Goal: Task Accomplishment & Management: Use online tool/utility

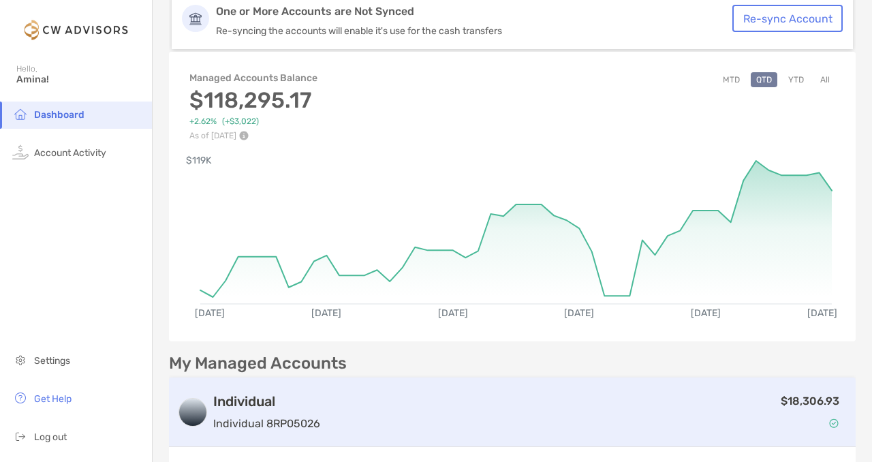
scroll to position [64, 0]
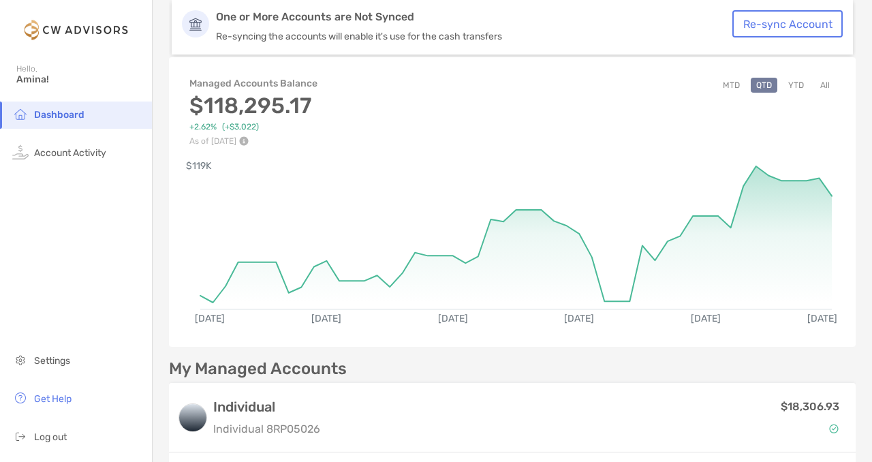
click at [793, 89] on button "YTD" at bounding box center [795, 85] width 27 height 15
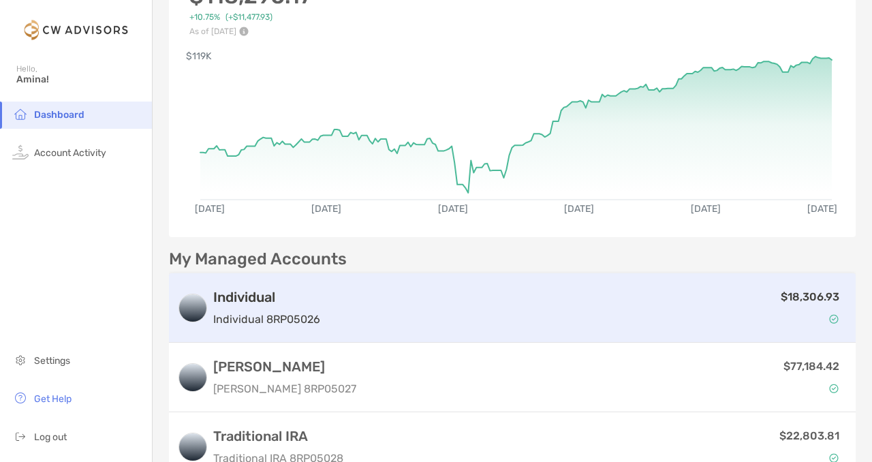
scroll to position [193, 0]
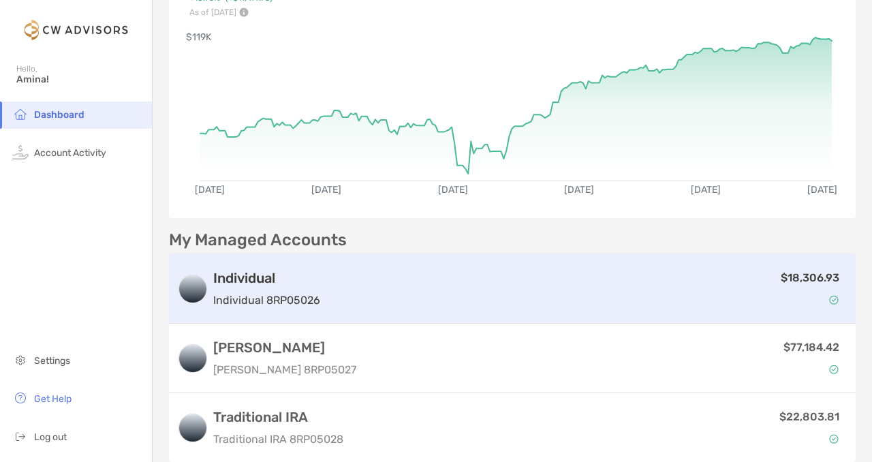
click at [776, 281] on div "$18,306.93" at bounding box center [587, 288] width 522 height 39
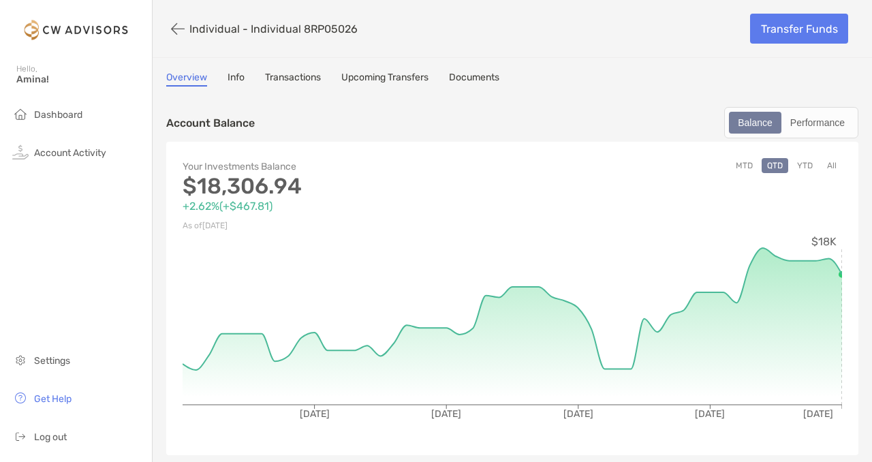
click at [800, 163] on button "YTD" at bounding box center [804, 165] width 27 height 15
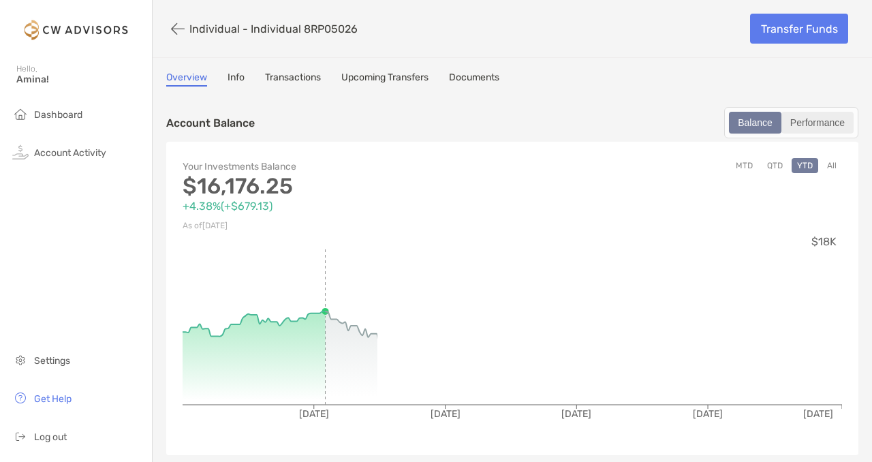
click at [813, 125] on div "Performance" at bounding box center [816, 122] width 69 height 19
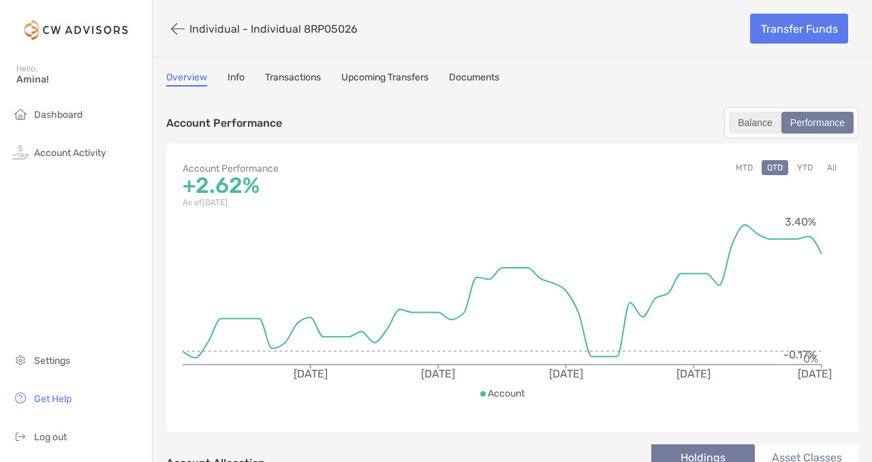
click at [756, 124] on div "Balance" at bounding box center [755, 122] width 50 height 19
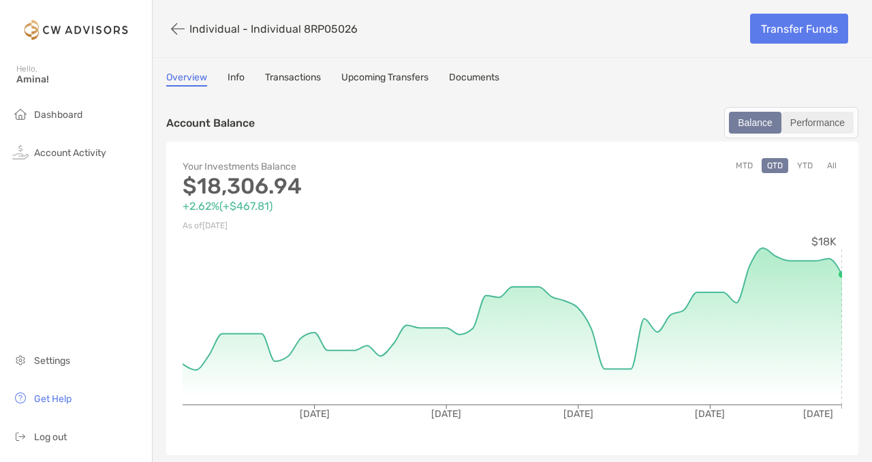
click at [817, 127] on div "Performance" at bounding box center [816, 122] width 69 height 19
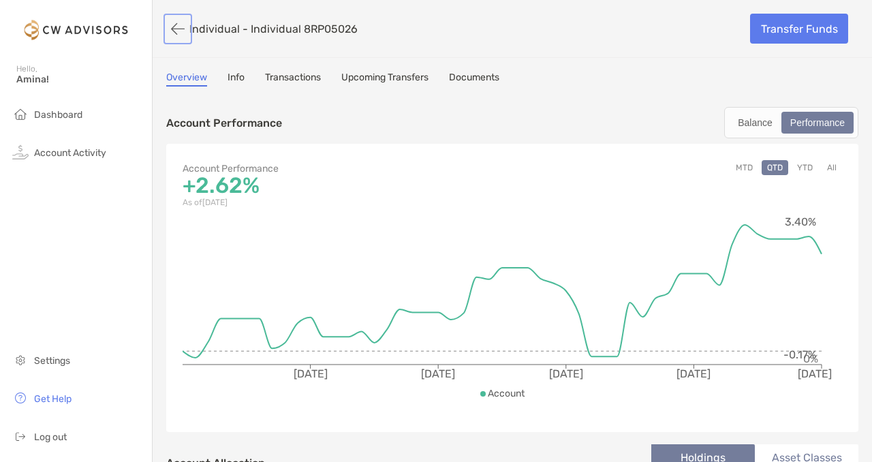
click at [174, 33] on button "button" at bounding box center [177, 28] width 23 height 25
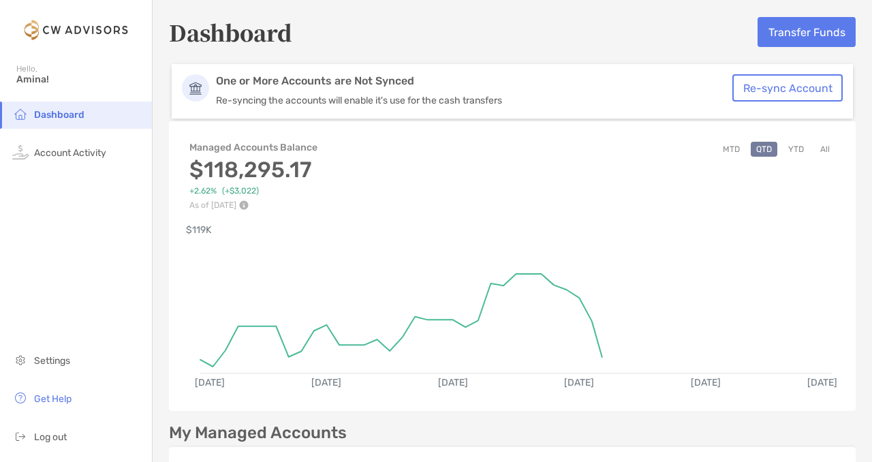
click at [823, 145] on button "All" at bounding box center [824, 149] width 20 height 15
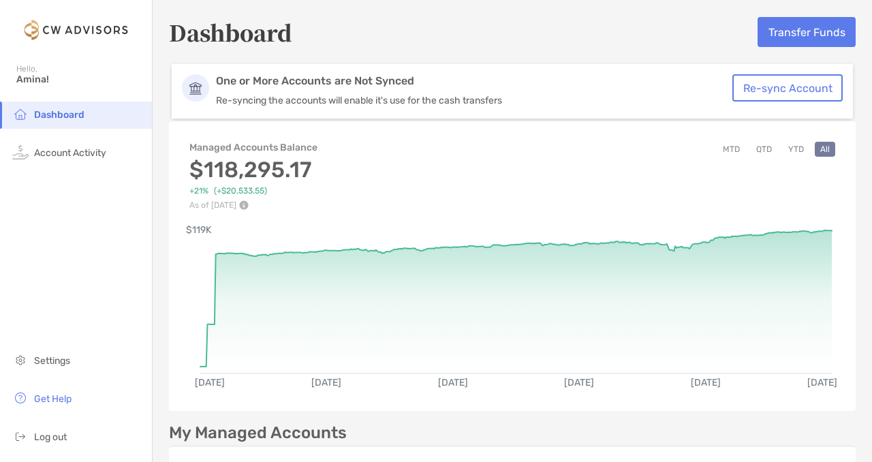
click at [249, 202] on img at bounding box center [244, 205] width 10 height 10
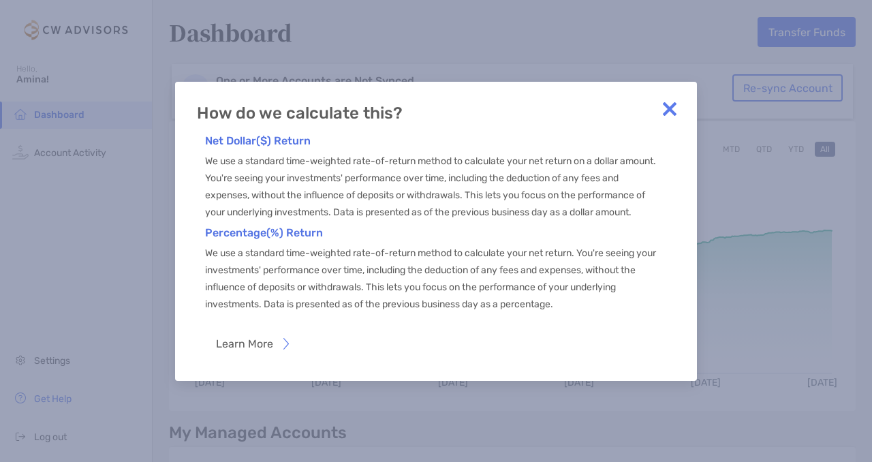
click at [671, 98] on img at bounding box center [669, 108] width 27 height 27
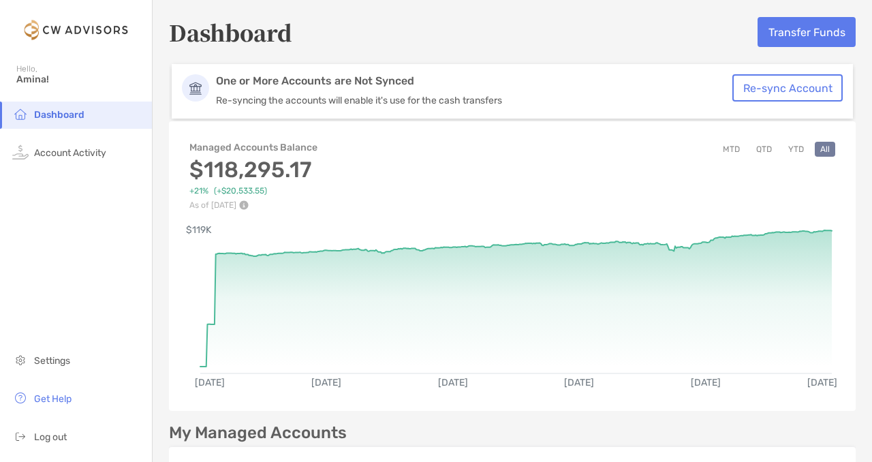
click at [797, 150] on button "YTD" at bounding box center [795, 149] width 27 height 15
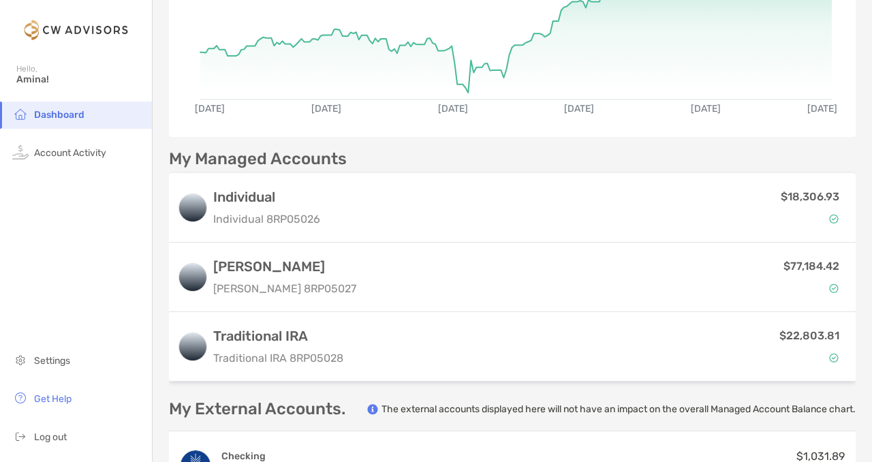
scroll to position [278, 0]
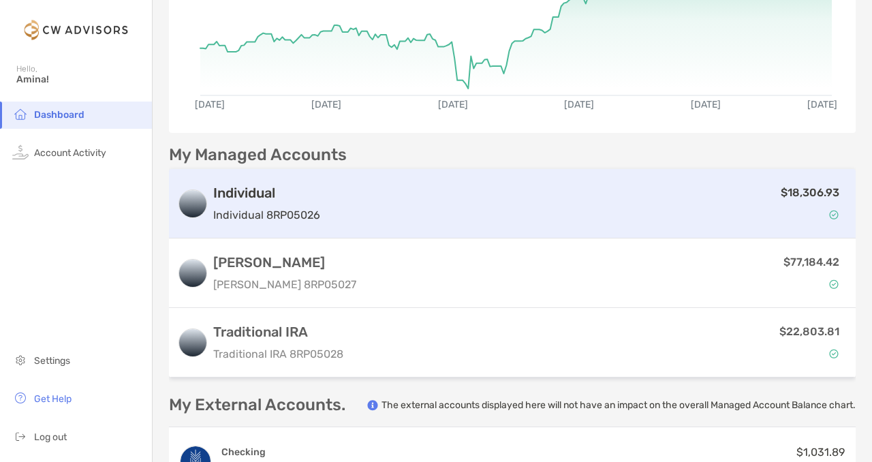
click at [538, 193] on div "$18,306.93" at bounding box center [587, 203] width 522 height 39
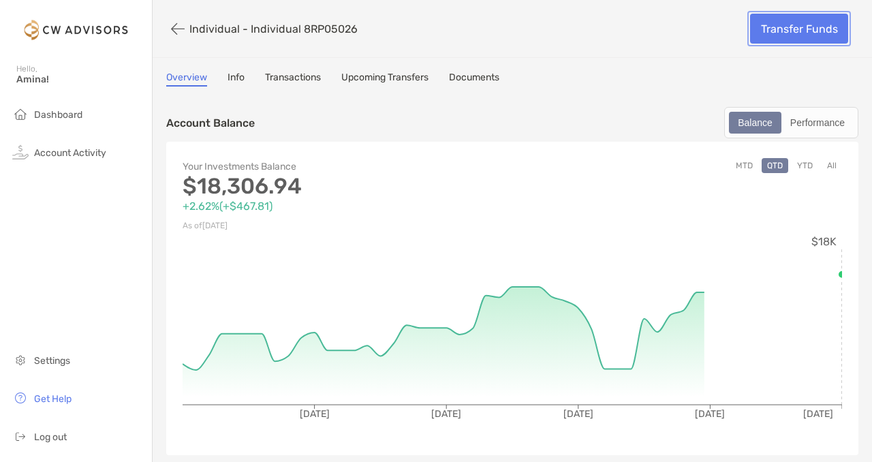
click at [804, 27] on link "Transfer Funds" at bounding box center [799, 29] width 98 height 30
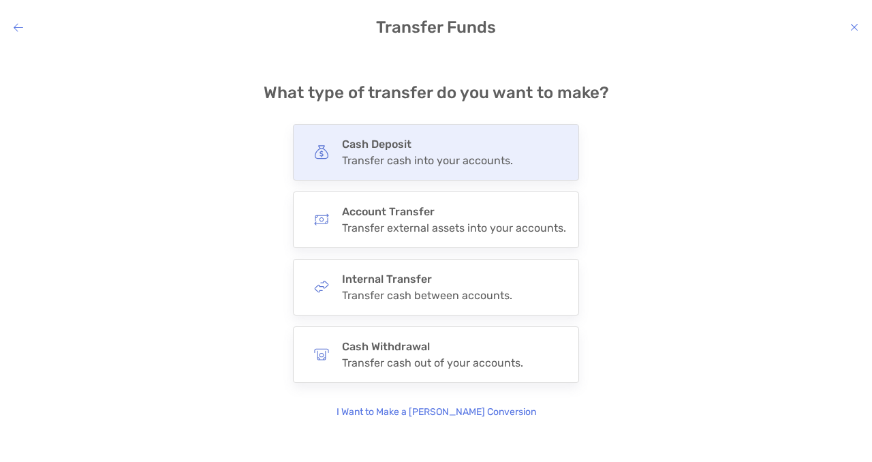
click at [499, 144] on h4 "Cash Deposit" at bounding box center [427, 144] width 171 height 13
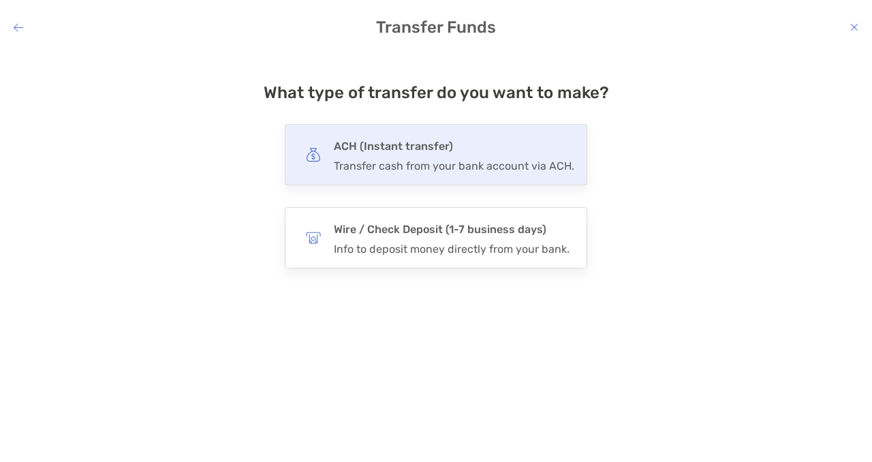
click at [456, 163] on div "Transfer cash from your bank account via ACH." at bounding box center [454, 165] width 240 height 13
click at [0, 0] on input "***" at bounding box center [0, 0] width 0 height 0
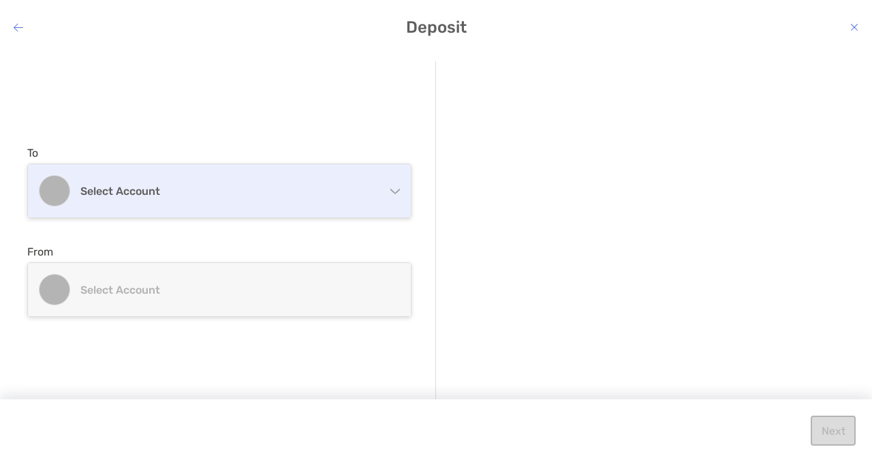
click at [360, 208] on div "Select account" at bounding box center [219, 190] width 383 height 53
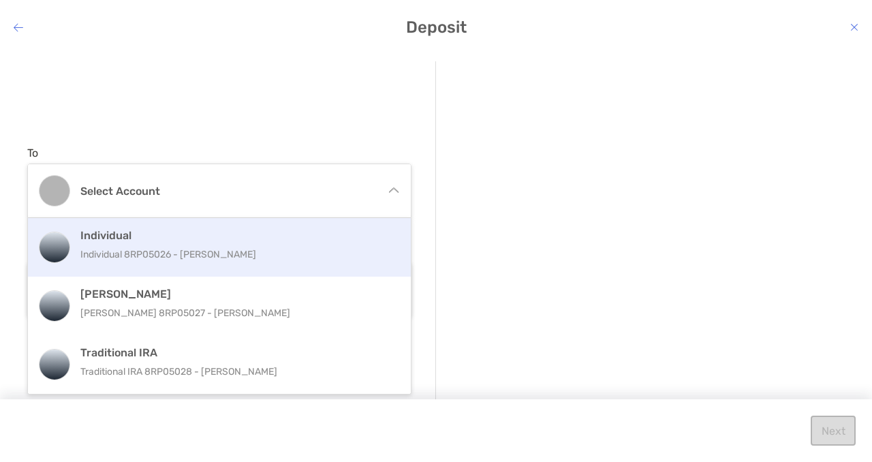
click at [300, 240] on h4 "Individual" at bounding box center [233, 235] width 307 height 13
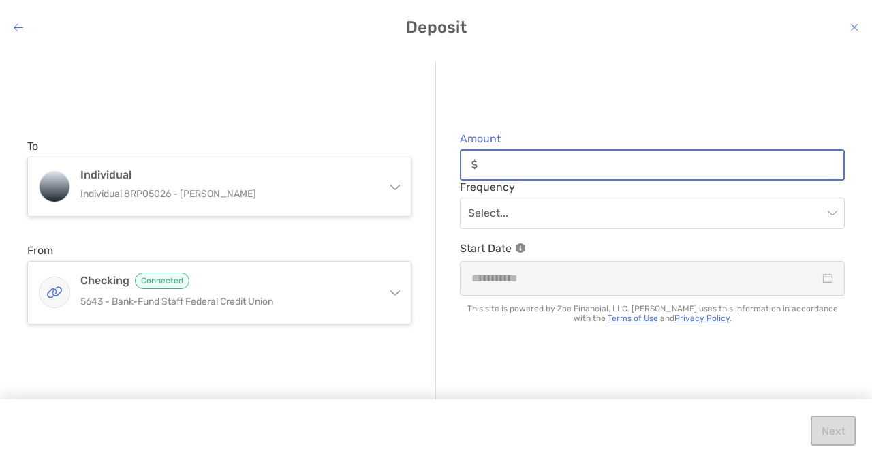
click at [533, 162] on input "Amount" at bounding box center [663, 165] width 360 height 12
type input "***"
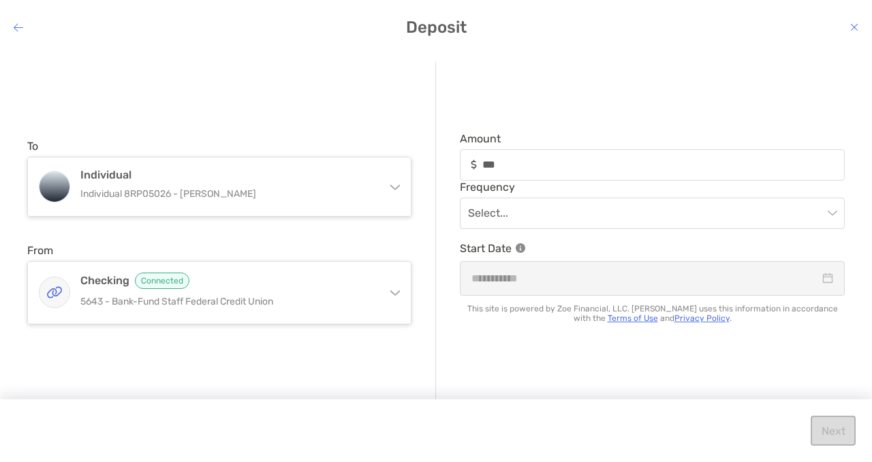
click at [601, 123] on div "Amount *** Frequency Select... Start Date This site is powered by Zoe Financial…" at bounding box center [640, 231] width 409 height 341
click at [581, 215] on input "modal" at bounding box center [645, 213] width 355 height 30
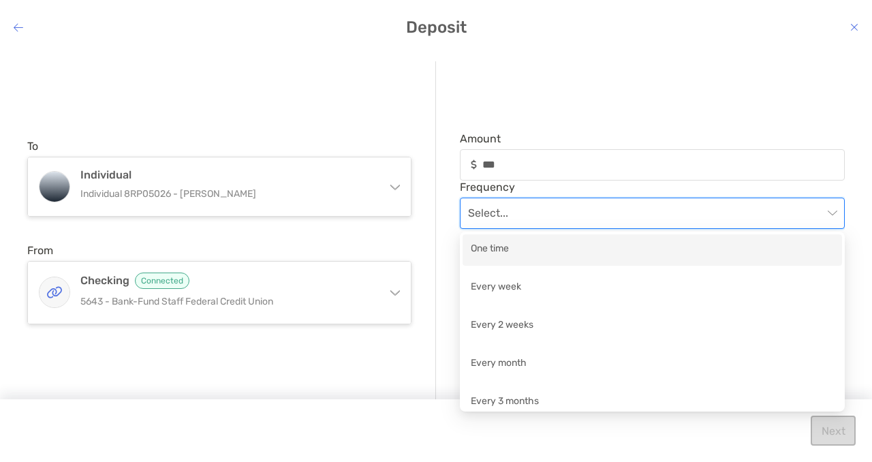
click at [569, 252] on div "One time" at bounding box center [652, 249] width 363 height 17
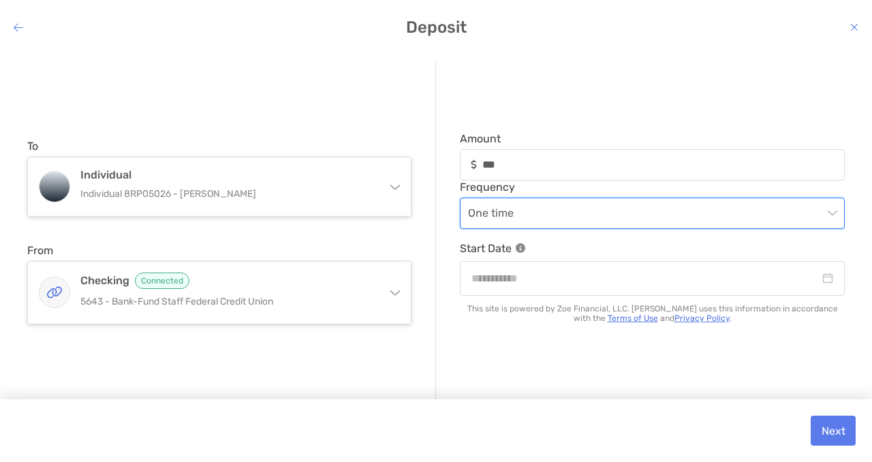
click at [543, 378] on div "Amount *** Frequency One time One time Start Date This site is powered by Zoe F…" at bounding box center [640, 231] width 409 height 341
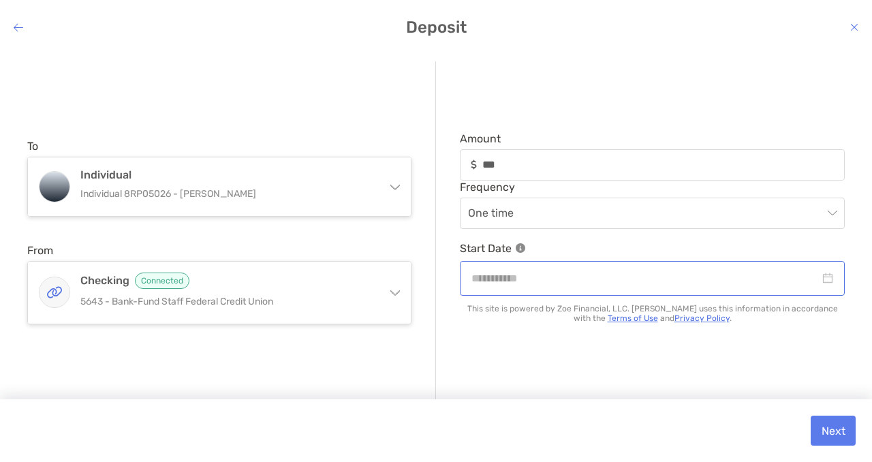
click at [595, 287] on div "modal" at bounding box center [652, 278] width 385 height 35
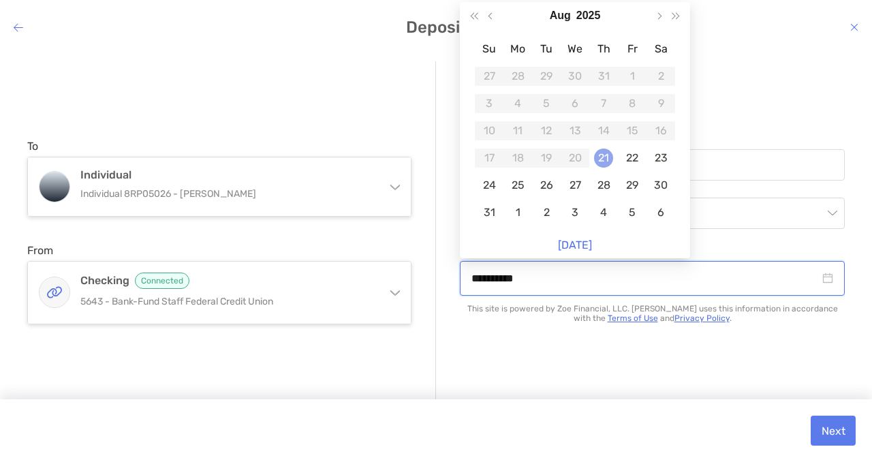
type input "**********"
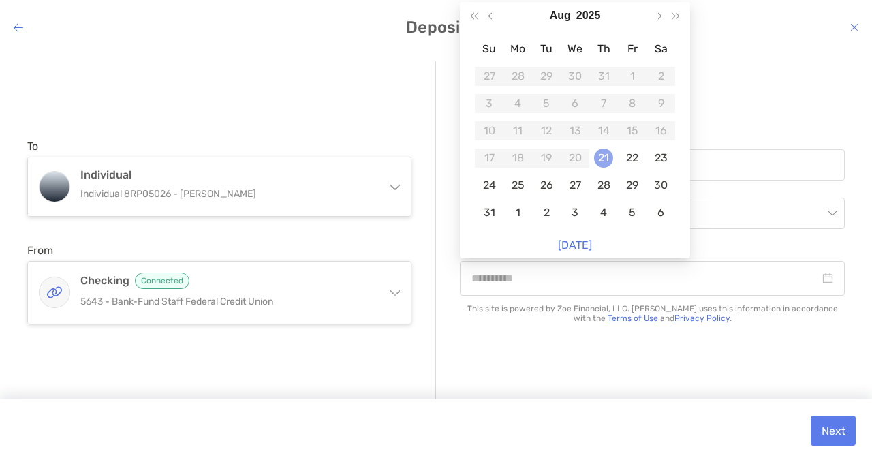
click at [608, 153] on div "21" at bounding box center [603, 157] width 19 height 19
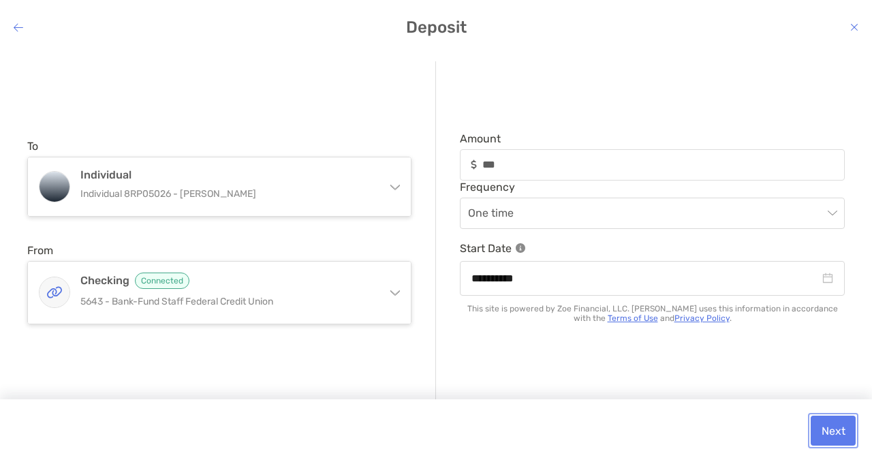
click at [822, 434] on button "Next" at bounding box center [832, 430] width 45 height 30
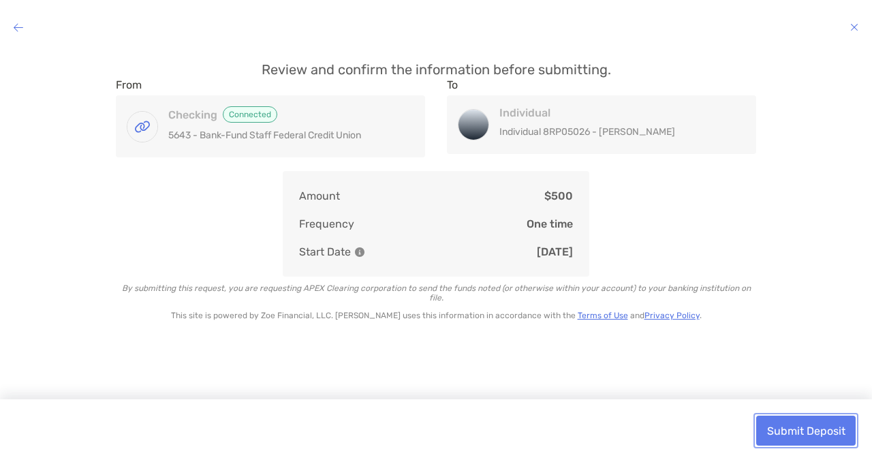
click at [812, 428] on button "Submit Deposit" at bounding box center [805, 430] width 99 height 30
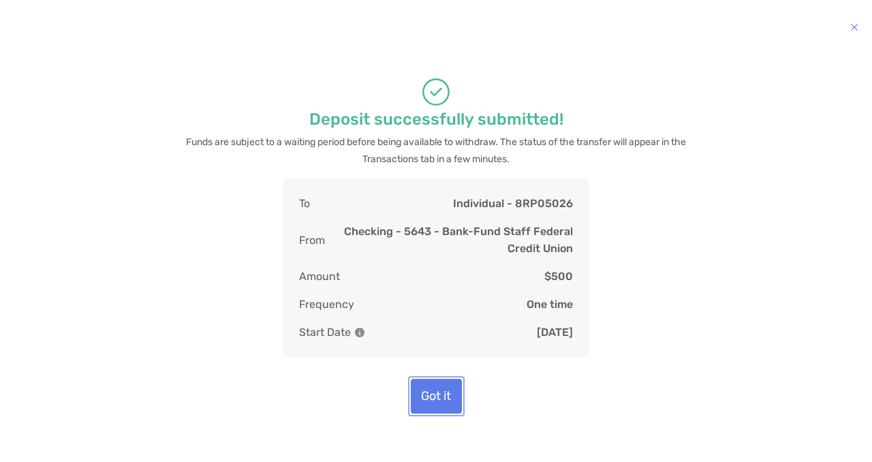
click at [427, 393] on button "Got it" at bounding box center [436, 396] width 51 height 35
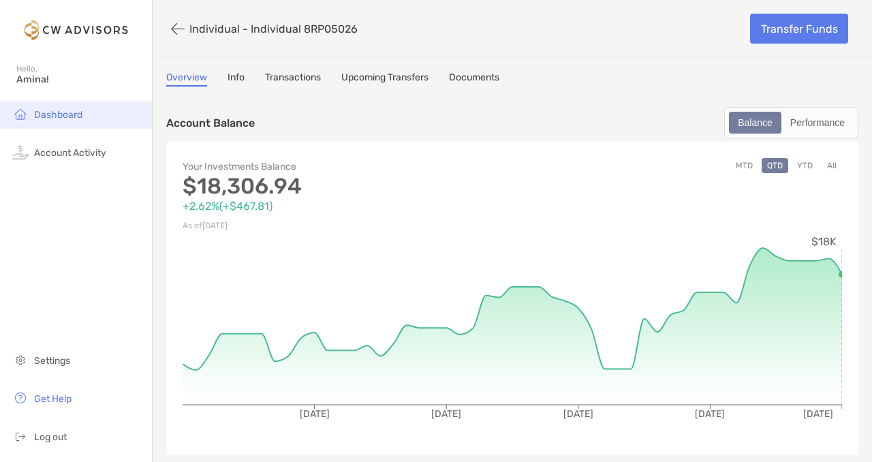
click at [63, 116] on span "Dashboard" at bounding box center [58, 115] width 48 height 12
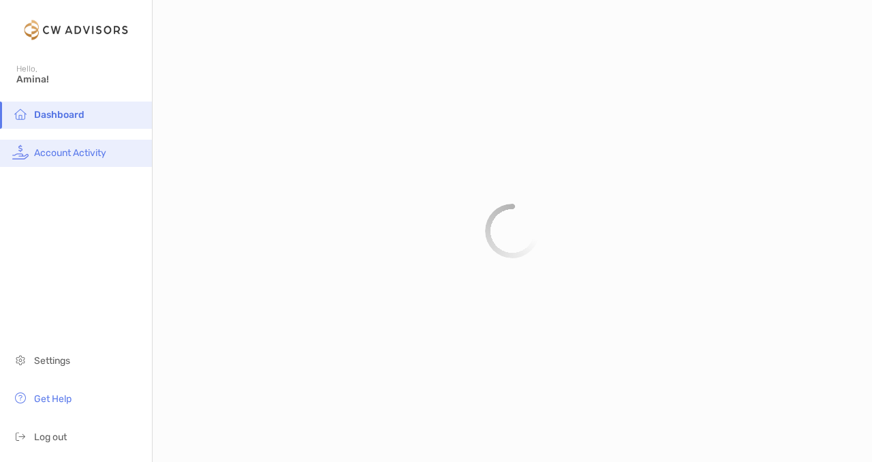
click at [54, 160] on li "Account Activity" at bounding box center [76, 153] width 152 height 27
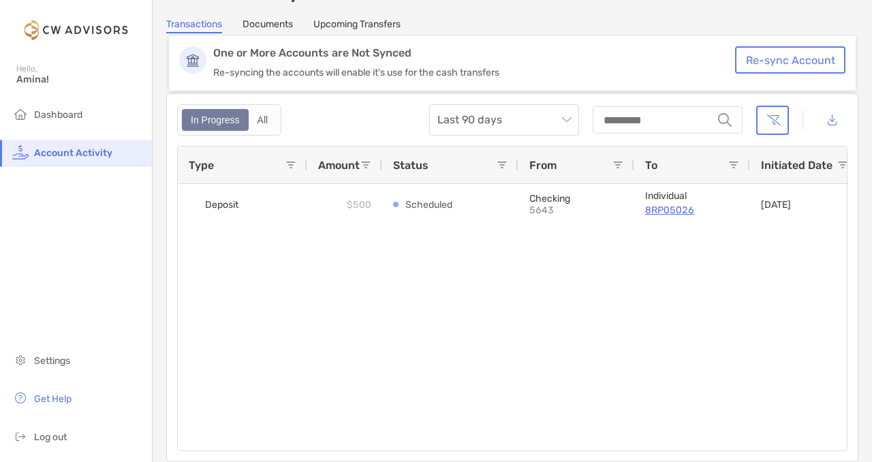
scroll to position [47, 0]
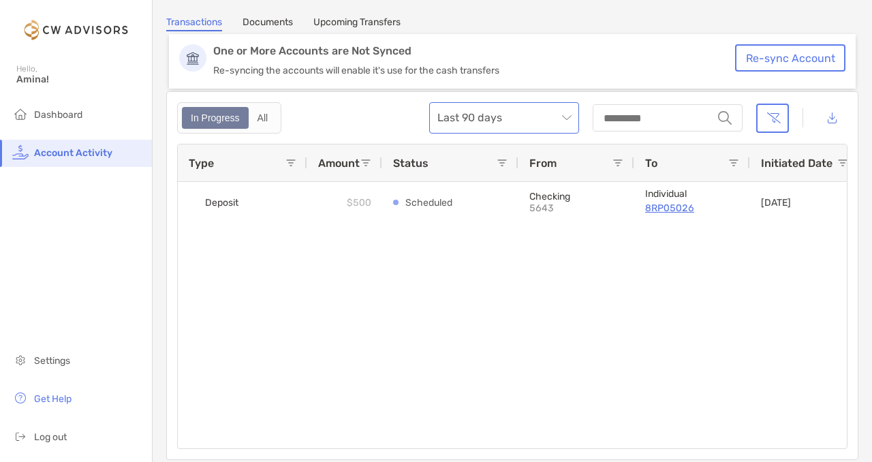
click at [509, 113] on span "Last 90 days" at bounding box center [503, 118] width 133 height 30
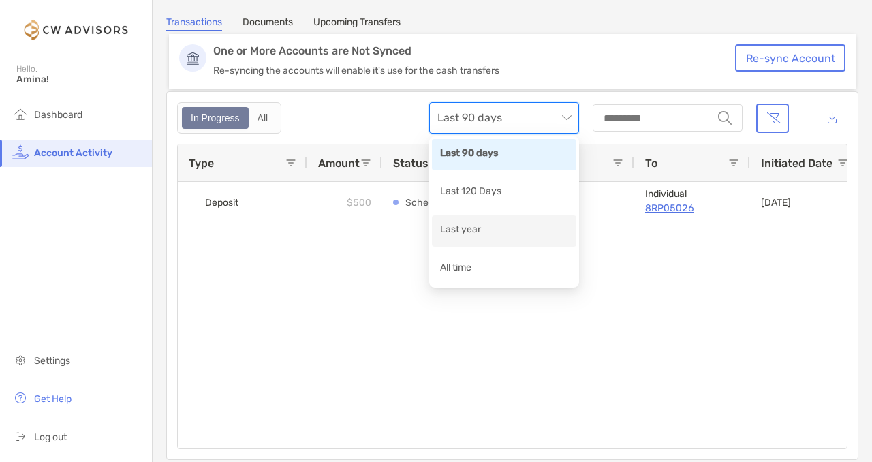
click at [482, 221] on div "Last year" at bounding box center [504, 230] width 144 height 31
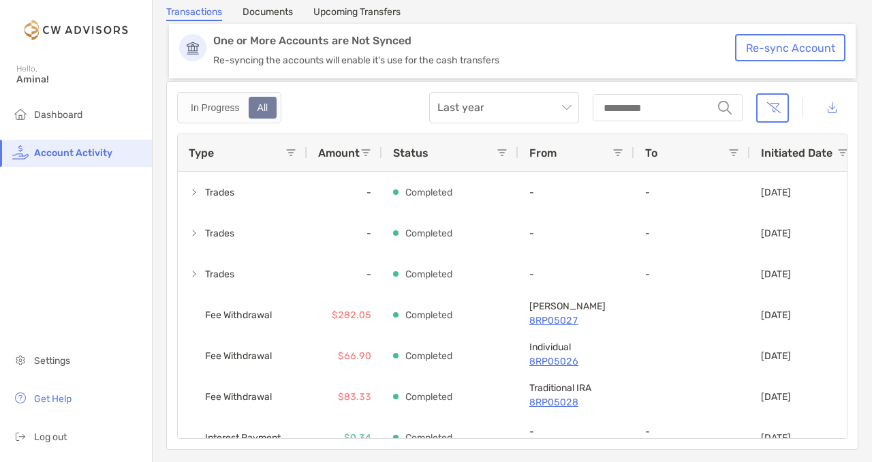
click at [289, 149] on span at bounding box center [290, 152] width 11 height 11
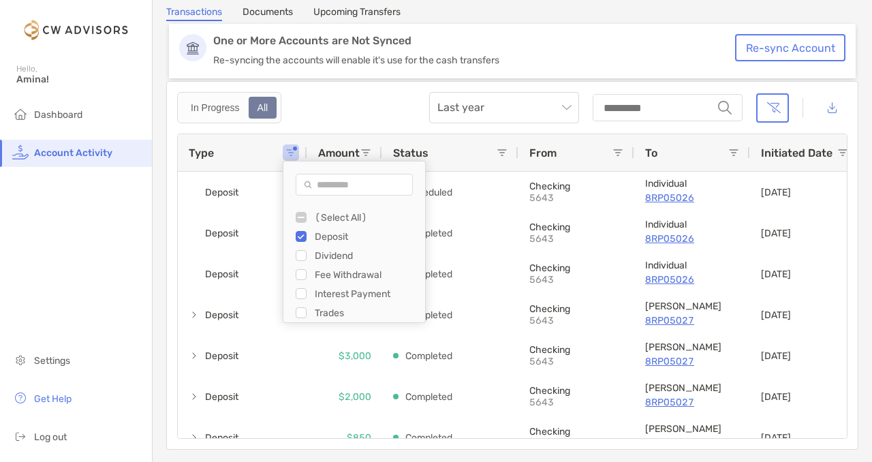
click at [334, 112] on div "In Progress All Last year string" at bounding box center [512, 107] width 670 height 31
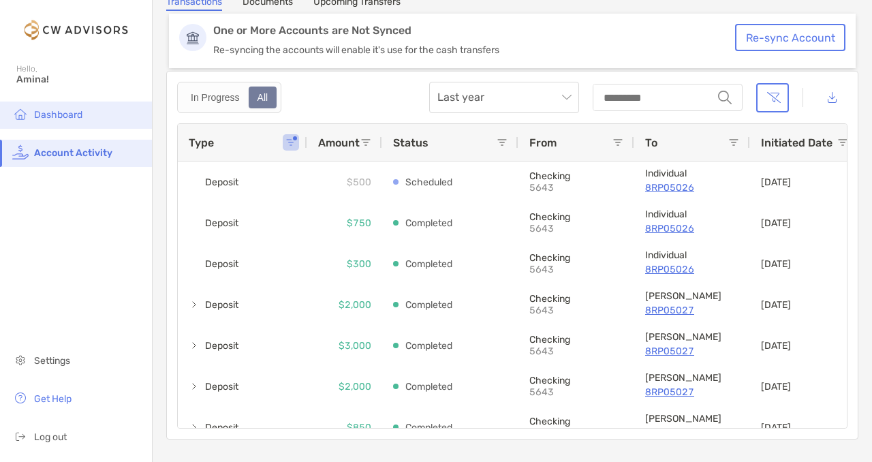
click at [54, 112] on span "Dashboard" at bounding box center [58, 115] width 48 height 12
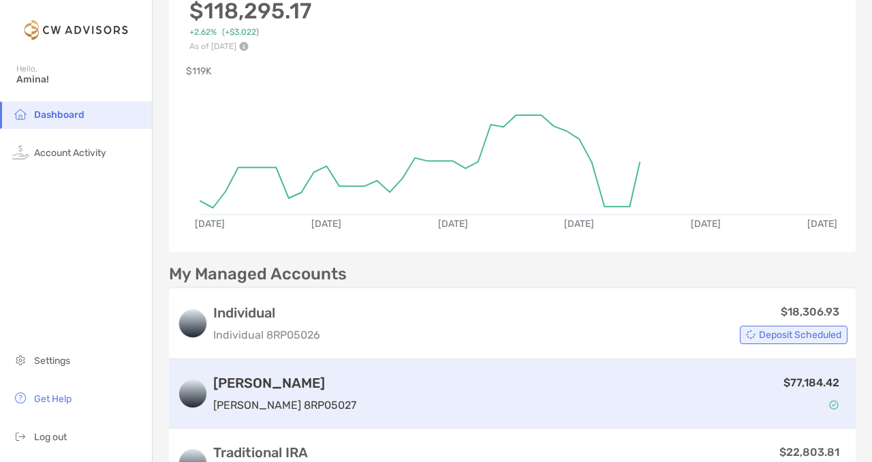
click at [308, 398] on p "[PERSON_NAME] 8RP05027" at bounding box center [284, 404] width 143 height 17
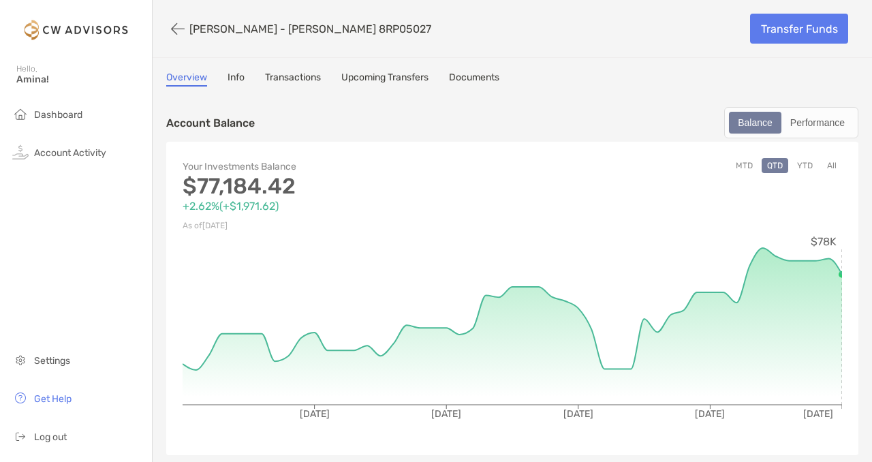
click at [227, 80] on link "Info" at bounding box center [235, 79] width 17 height 15
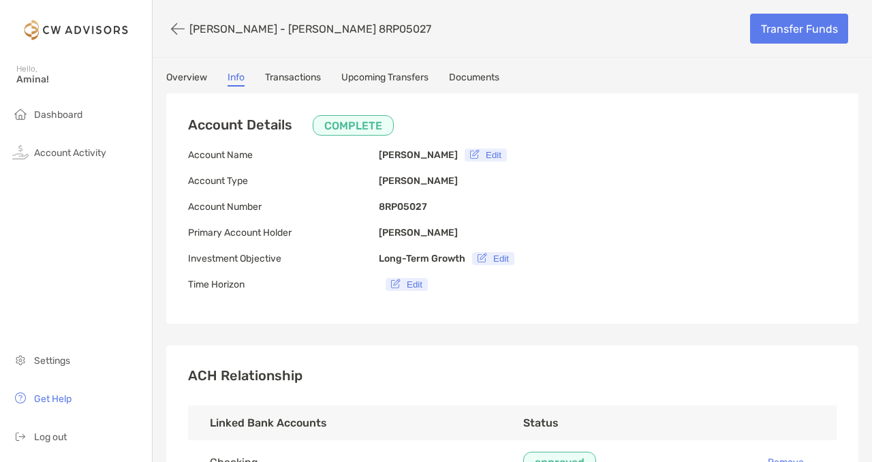
click at [281, 76] on link "Transactions" at bounding box center [293, 79] width 56 height 15
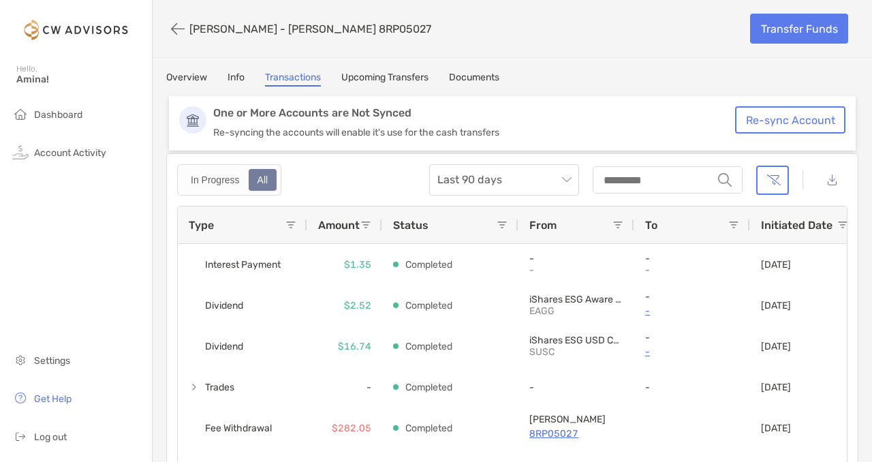
click at [203, 76] on link "Overview" at bounding box center [186, 79] width 41 height 15
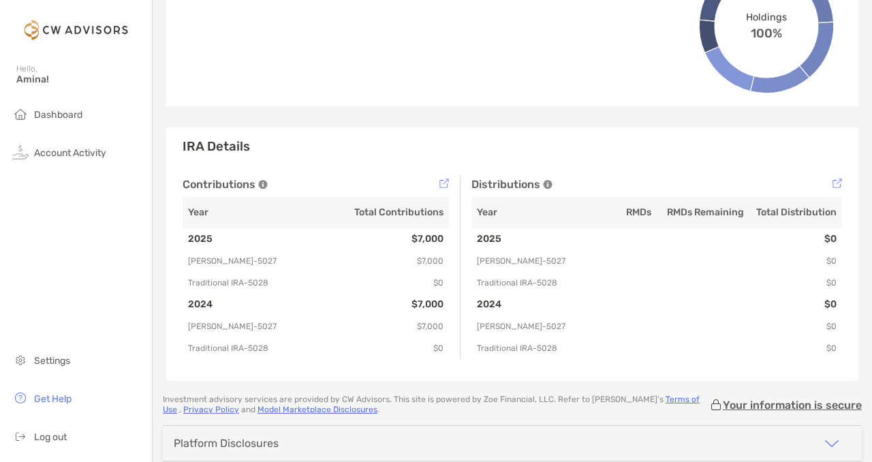
click at [260, 185] on img at bounding box center [263, 185] width 10 height 10
click at [258, 185] on img at bounding box center [263, 185] width 10 height 10
click at [343, 142] on h3 "IRA Details" at bounding box center [512, 146] width 659 height 16
click at [424, 306] on td "$7,000" at bounding box center [382, 305] width 133 height 22
click at [445, 185] on img at bounding box center [444, 183] width 10 height 10
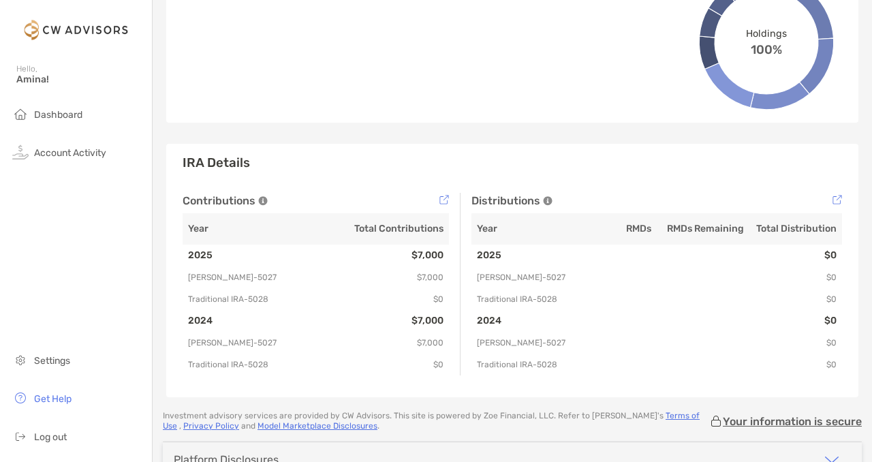
scroll to position [1003, 0]
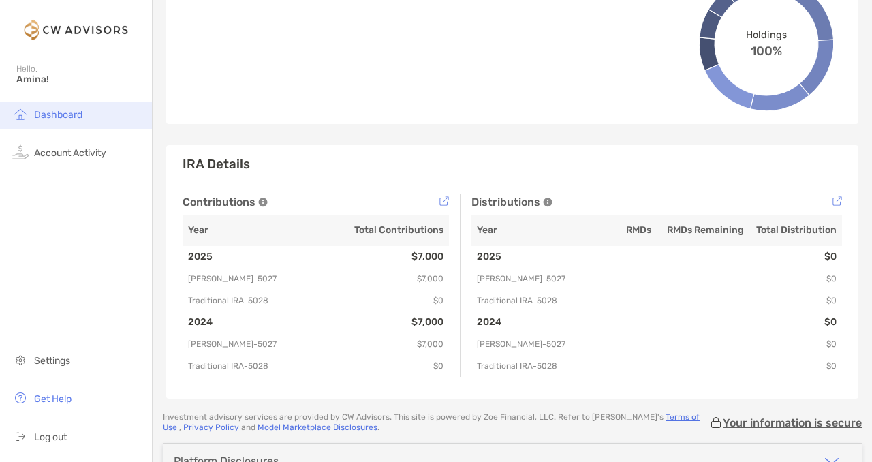
click at [61, 125] on li "Dashboard" at bounding box center [76, 114] width 152 height 27
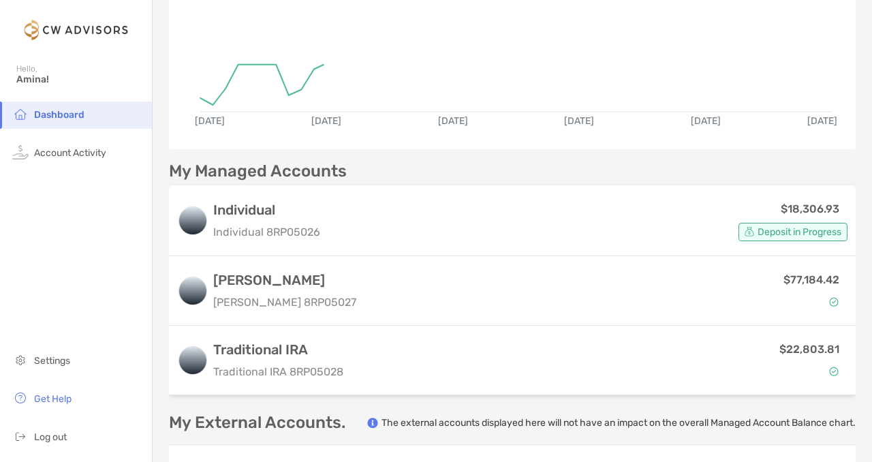
scroll to position [370, 0]
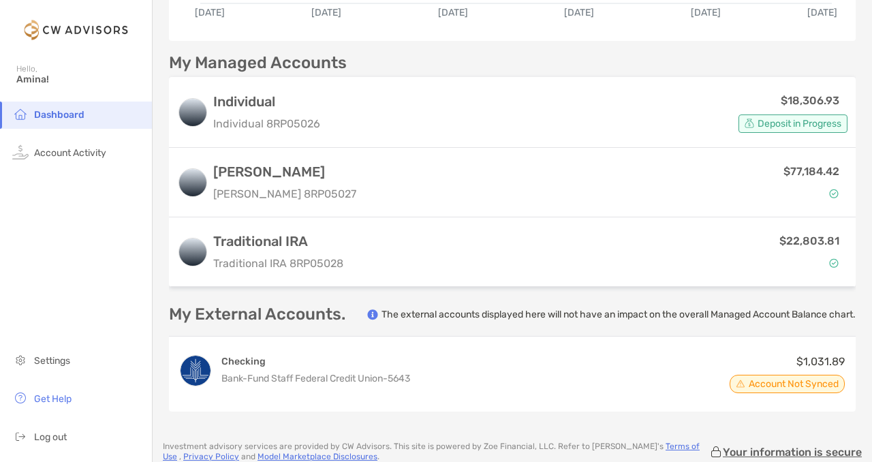
click at [567, 269] on div "$22,803.81" at bounding box center [598, 251] width 499 height 39
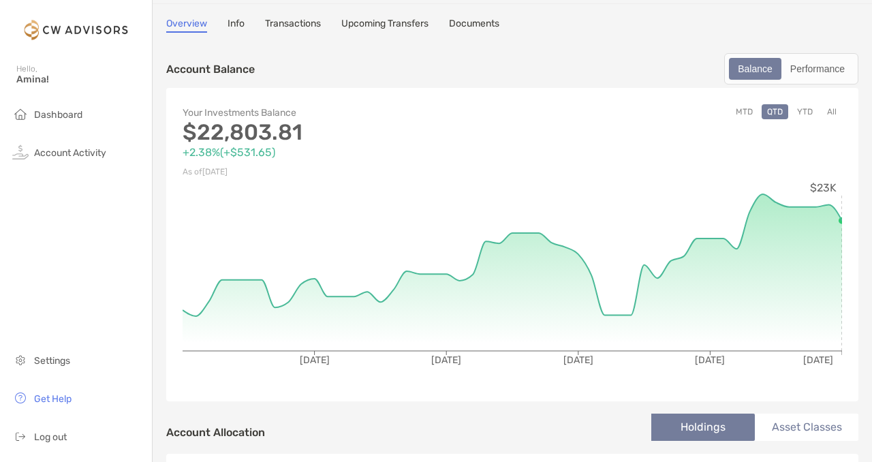
scroll to position [61, 0]
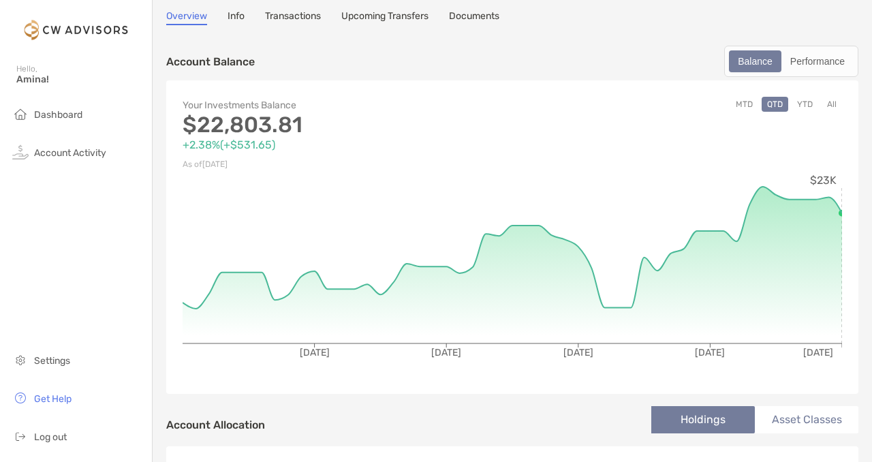
click at [812, 104] on button "YTD" at bounding box center [804, 104] width 27 height 15
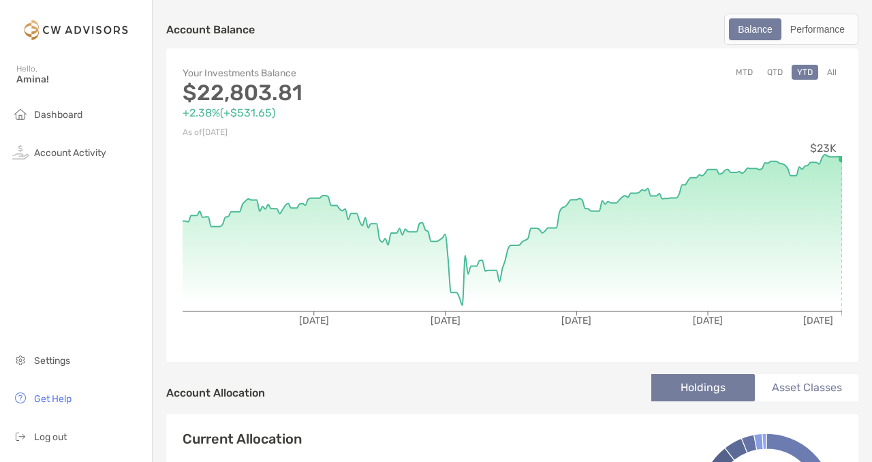
scroll to position [0, 0]
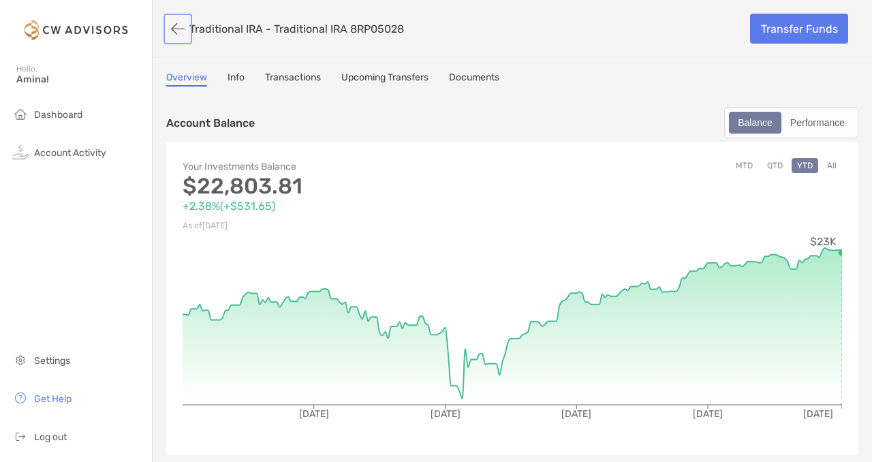
click at [183, 25] on button "button" at bounding box center [177, 28] width 23 height 25
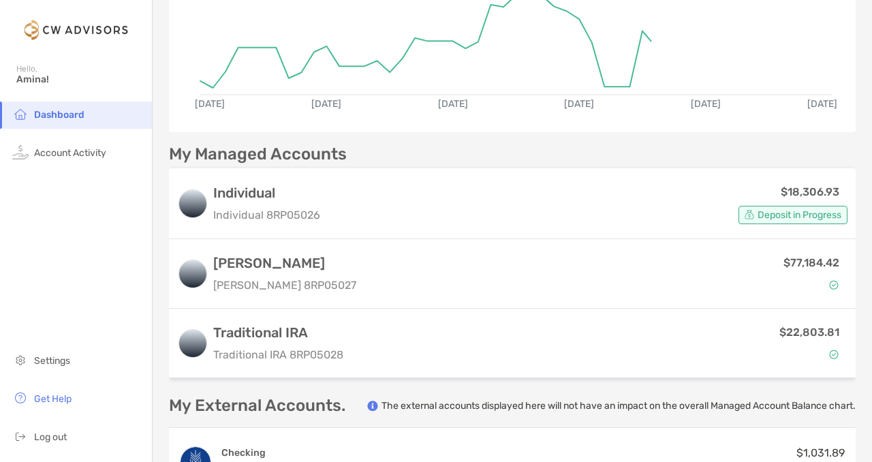
scroll to position [290, 0]
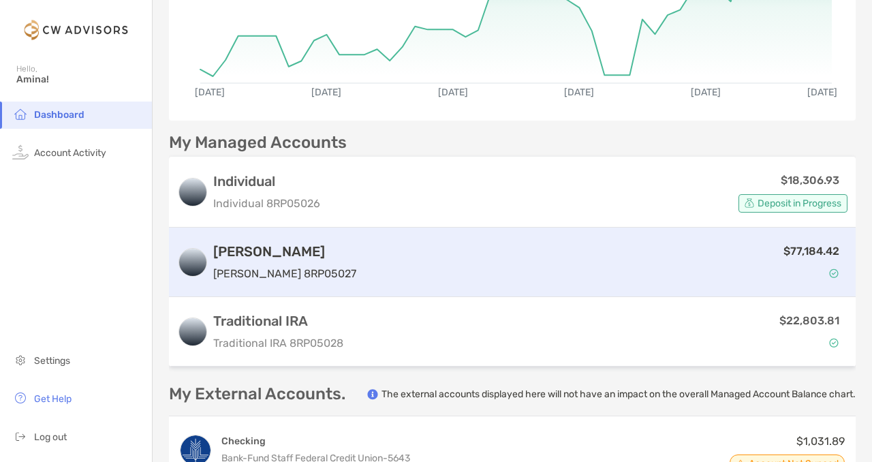
click at [490, 274] on div "$77,184.42" at bounding box center [605, 261] width 486 height 39
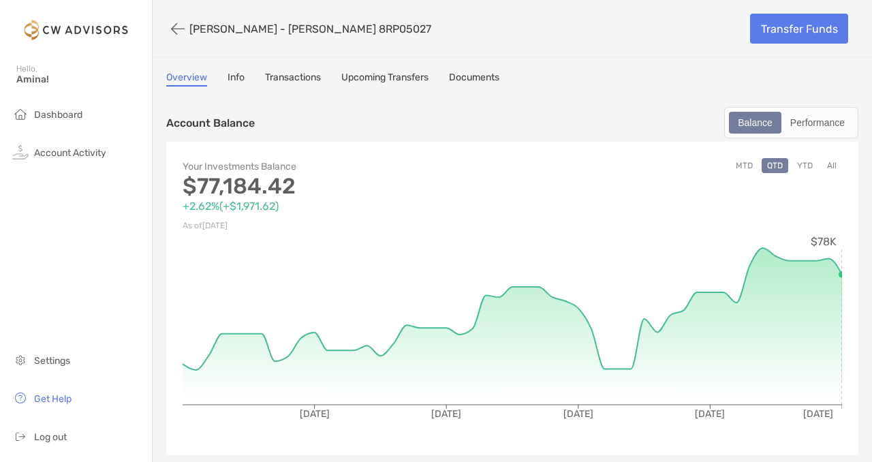
click at [809, 162] on button "YTD" at bounding box center [804, 165] width 27 height 15
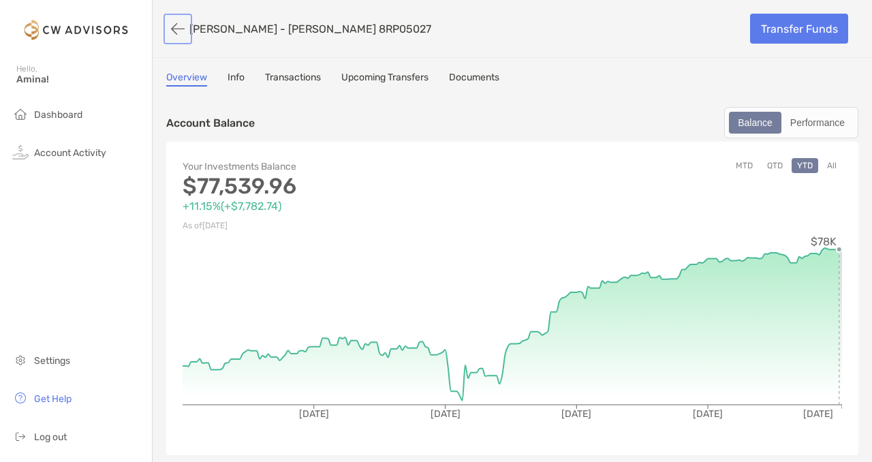
click at [176, 24] on button "button" at bounding box center [177, 28] width 23 height 25
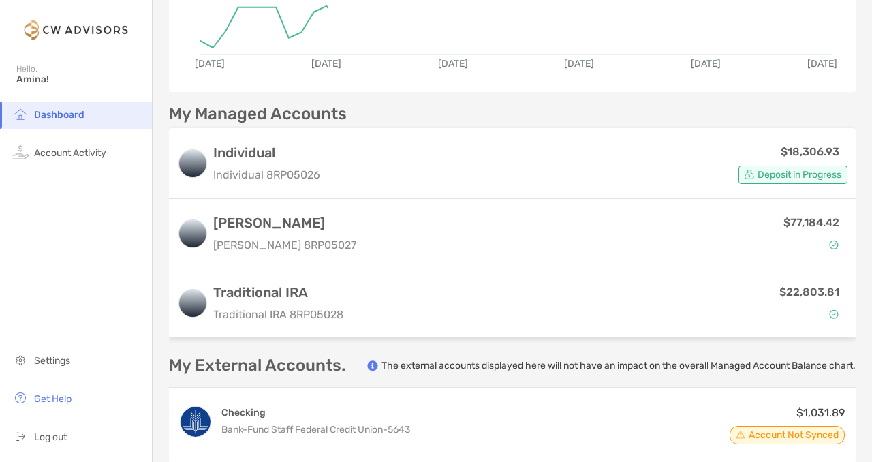
scroll to position [333, 0]
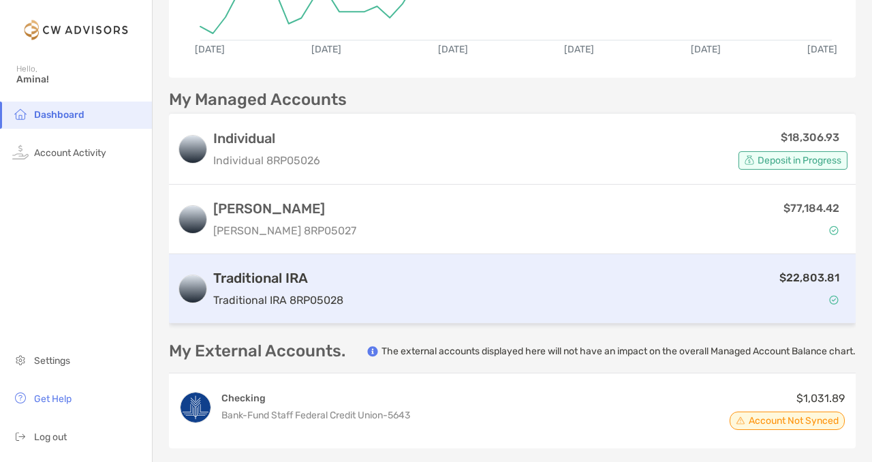
click at [486, 289] on div "$22,803.81" at bounding box center [598, 288] width 499 height 39
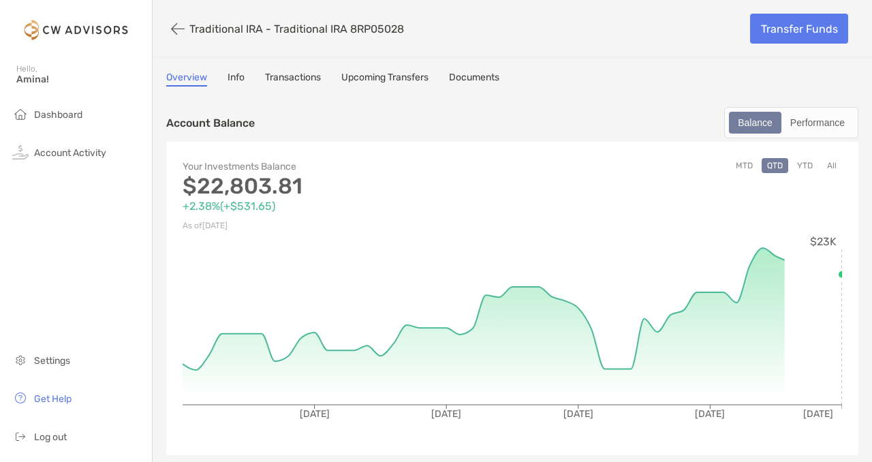
click at [804, 175] on div "MTD QTD YTD All" at bounding box center [677, 196] width 330 height 76
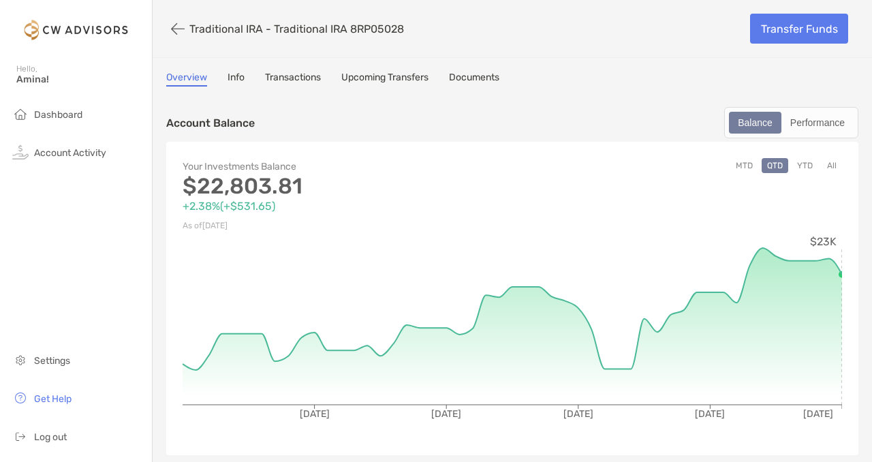
click at [803, 162] on button "YTD" at bounding box center [804, 165] width 27 height 15
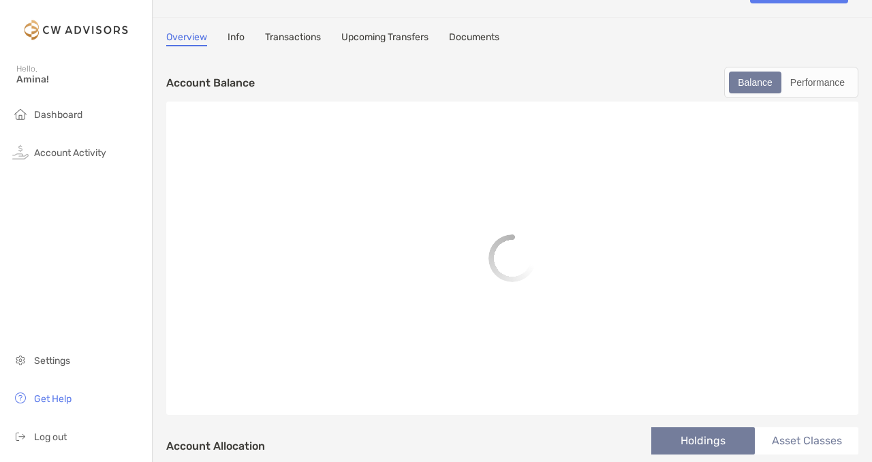
scroll to position [44, 0]
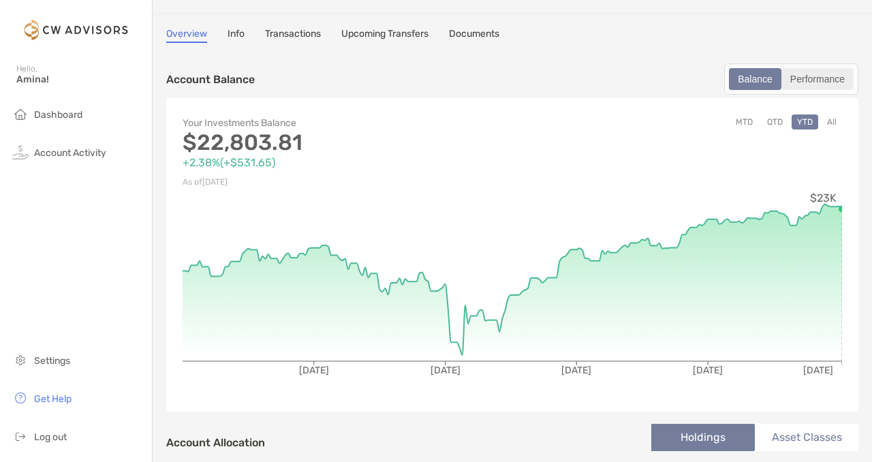
click at [814, 80] on div "Performance" at bounding box center [816, 78] width 69 height 19
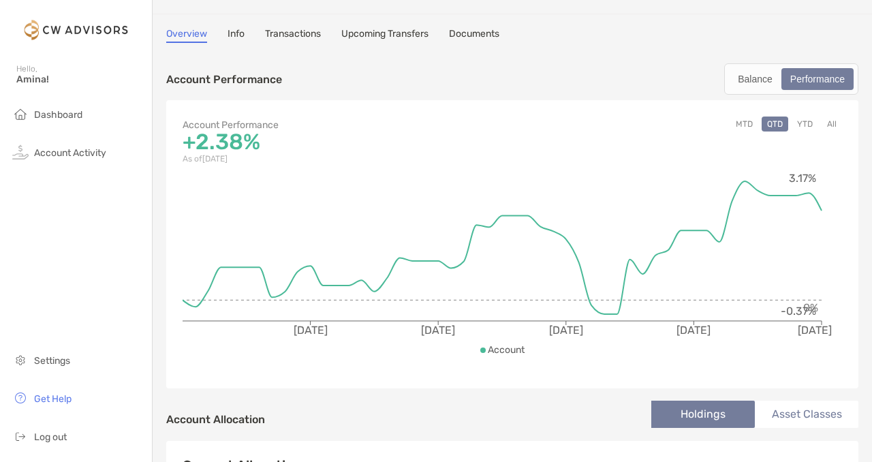
click at [802, 127] on button "YTD" at bounding box center [804, 123] width 27 height 15
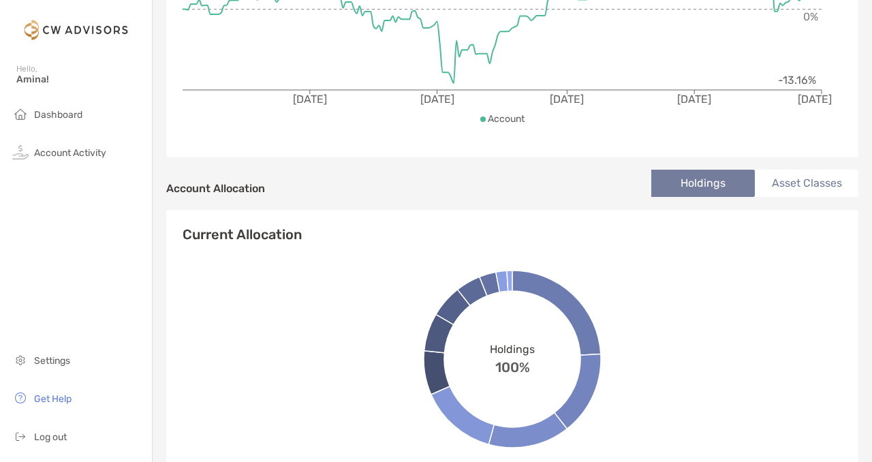
scroll to position [0, 0]
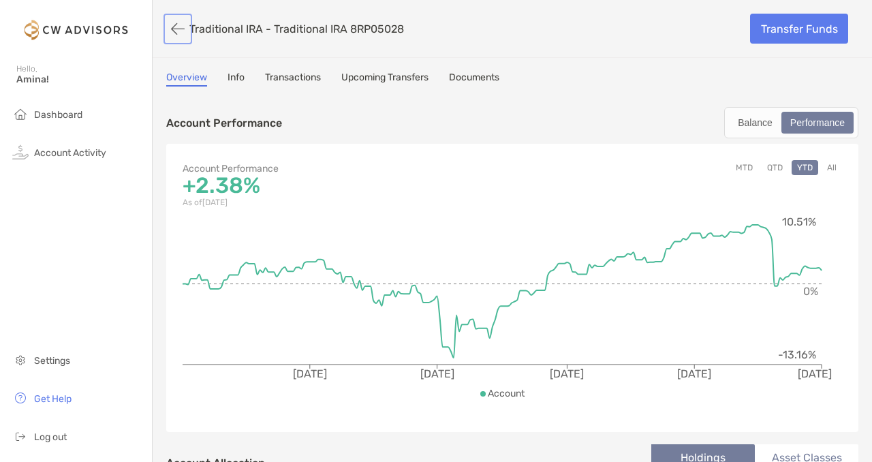
click at [172, 29] on button "button" at bounding box center [177, 28] width 23 height 25
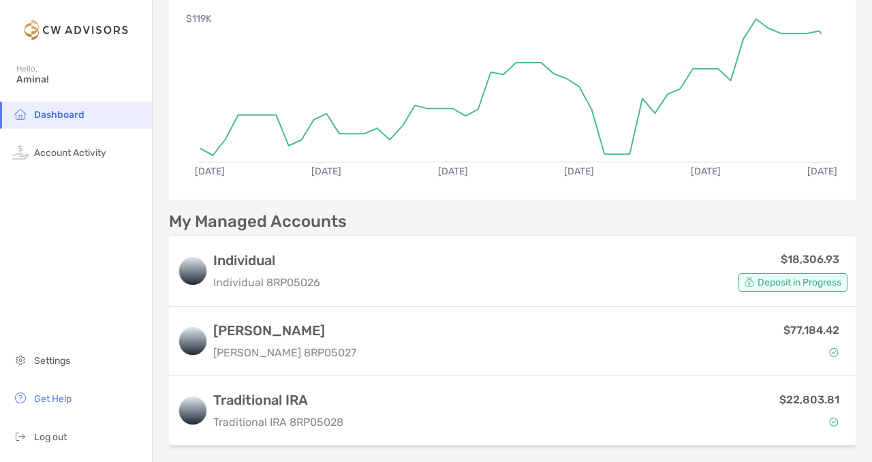
scroll to position [212, 0]
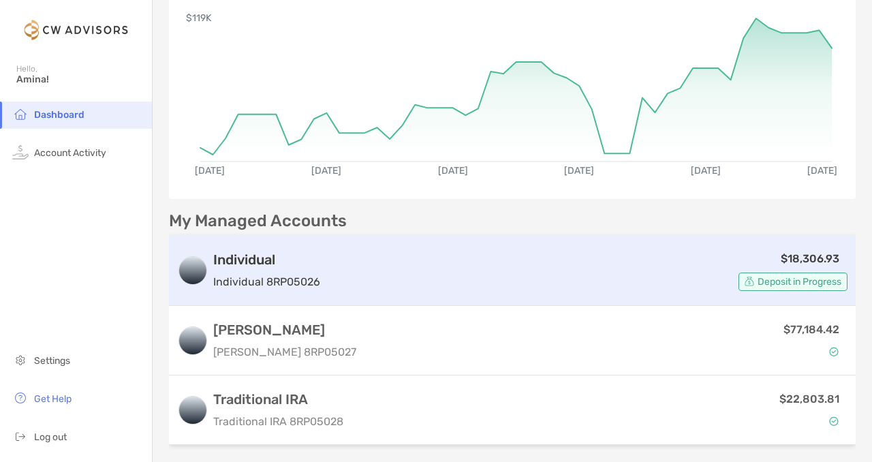
click at [312, 273] on p "Individual 8RP05026" at bounding box center [266, 281] width 107 height 17
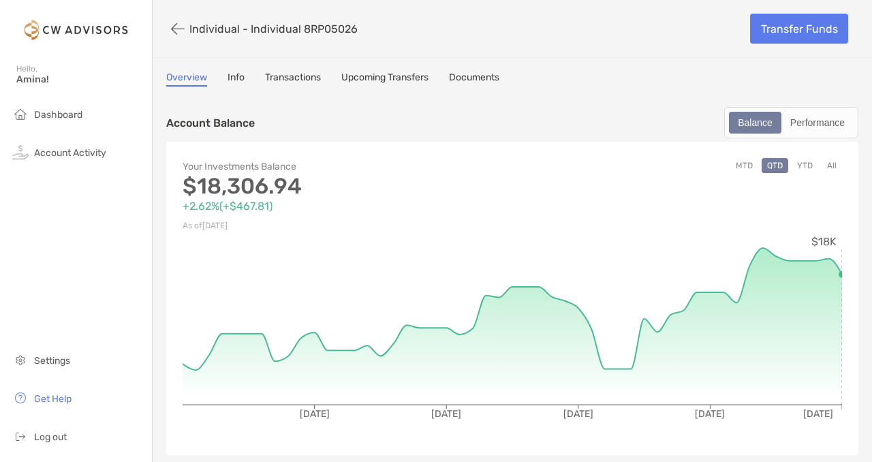
click at [808, 159] on button "YTD" at bounding box center [804, 165] width 27 height 15
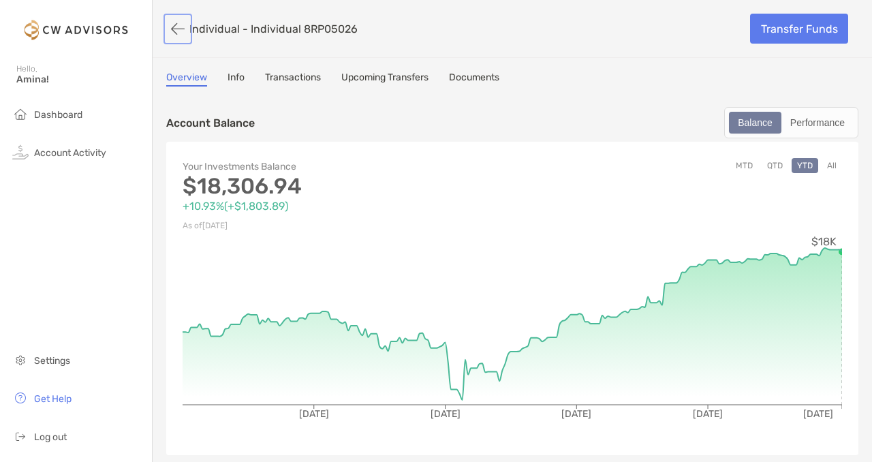
click at [177, 35] on button "button" at bounding box center [177, 28] width 23 height 25
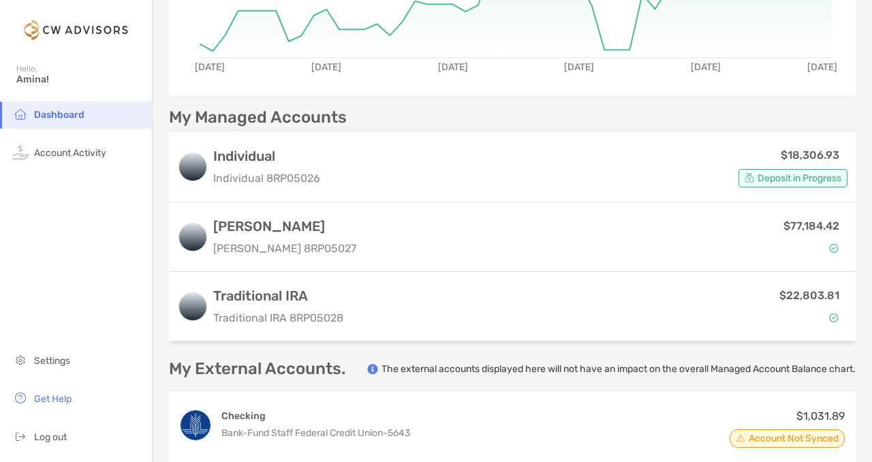
scroll to position [336, 0]
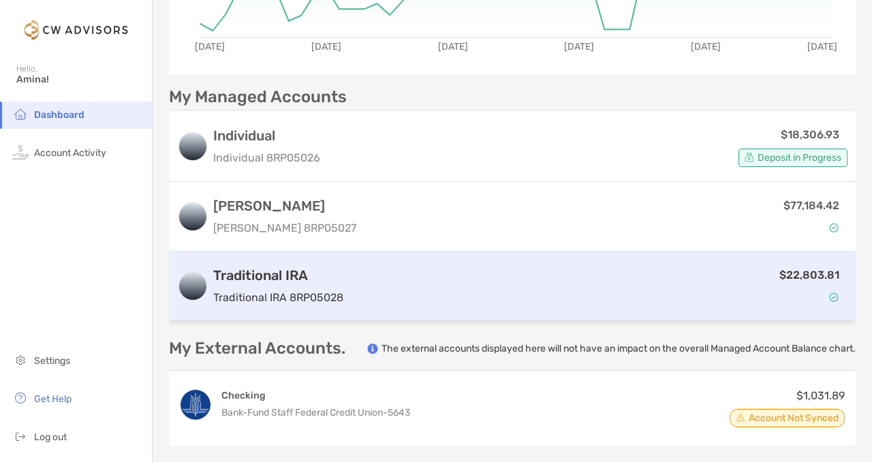
click at [622, 283] on div "$22,803.81" at bounding box center [598, 285] width 499 height 39
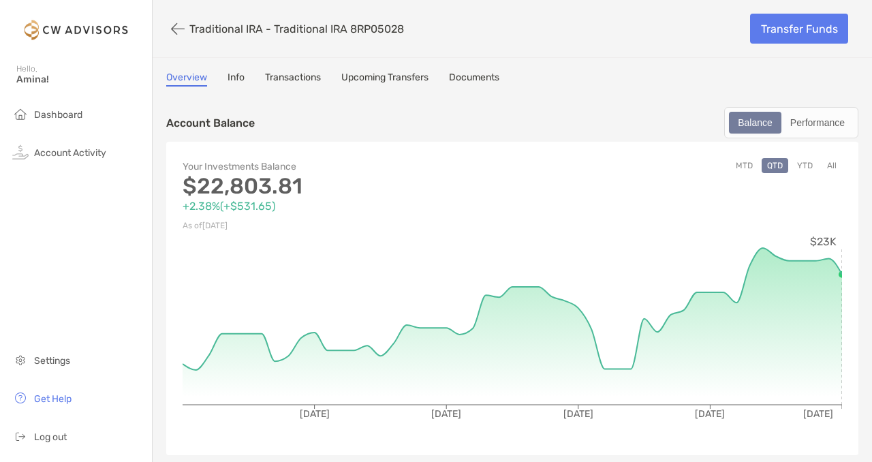
click at [800, 168] on button "YTD" at bounding box center [804, 165] width 27 height 15
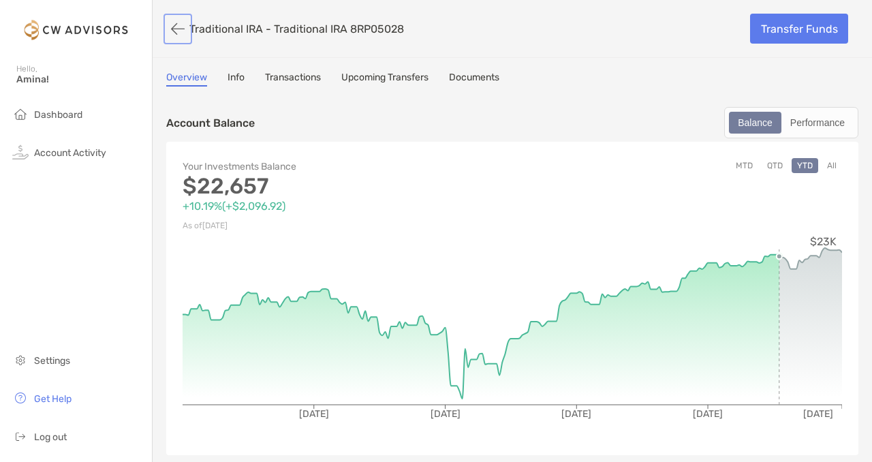
click at [178, 33] on button "button" at bounding box center [177, 28] width 23 height 25
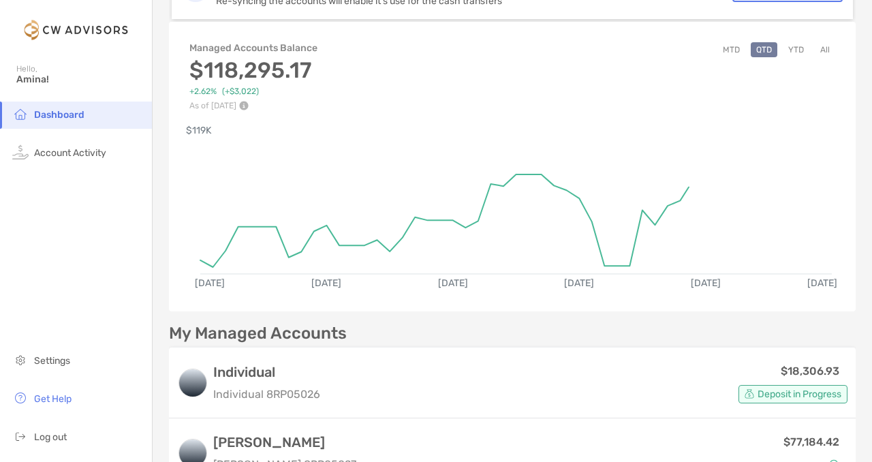
scroll to position [270, 0]
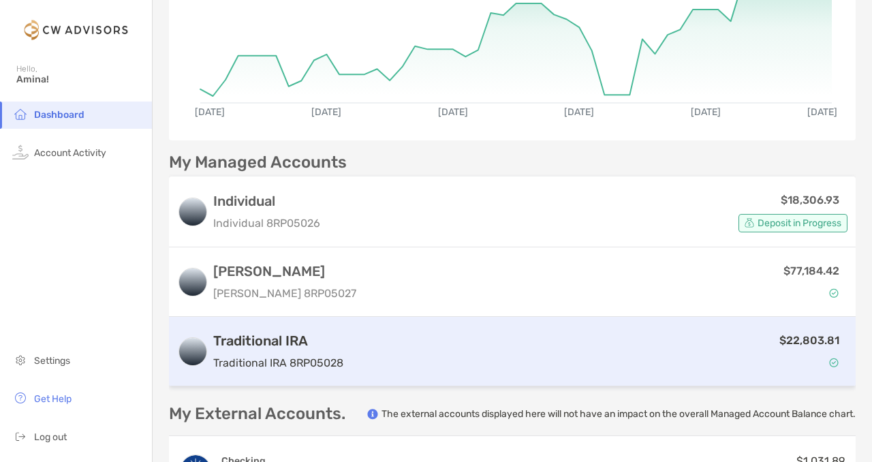
click at [425, 336] on div "$22,803.81" at bounding box center [598, 351] width 499 height 39
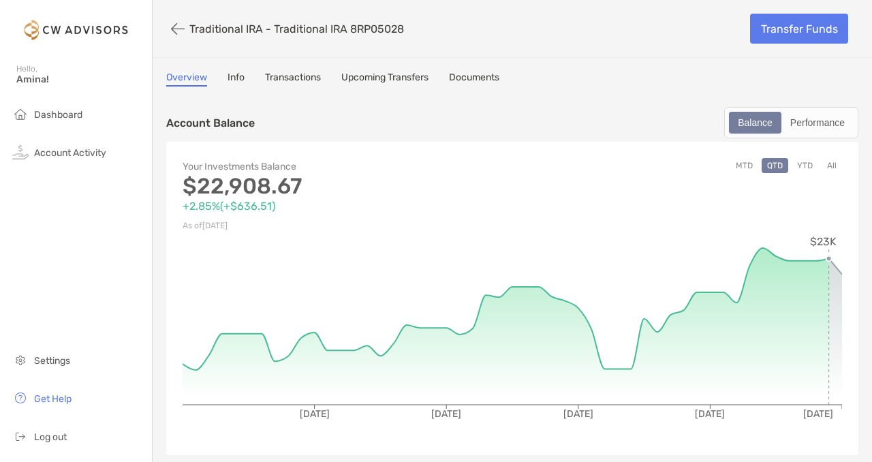
click at [811, 164] on button "YTD" at bounding box center [804, 165] width 27 height 15
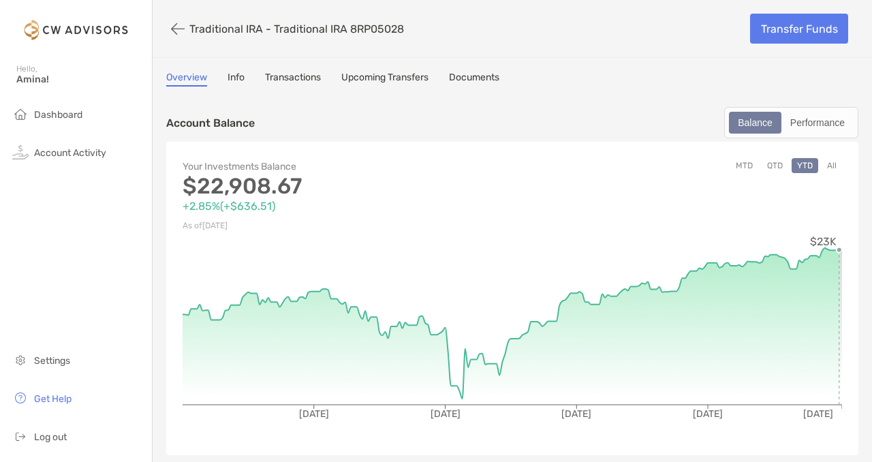
click at [838, 251] on circle at bounding box center [838, 249] width 5 height 5
click at [840, 257] on icon at bounding box center [840, 327] width 3 height 155
click at [812, 125] on div "Performance" at bounding box center [816, 122] width 69 height 19
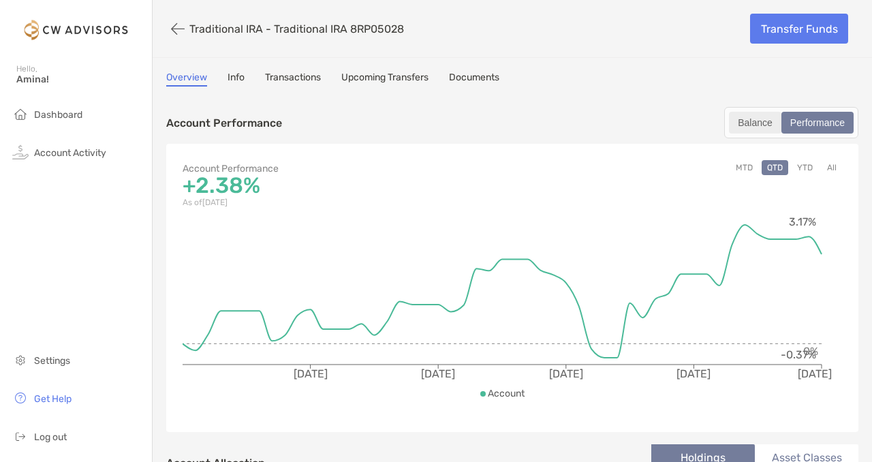
click at [749, 123] on div "Balance" at bounding box center [755, 122] width 50 height 19
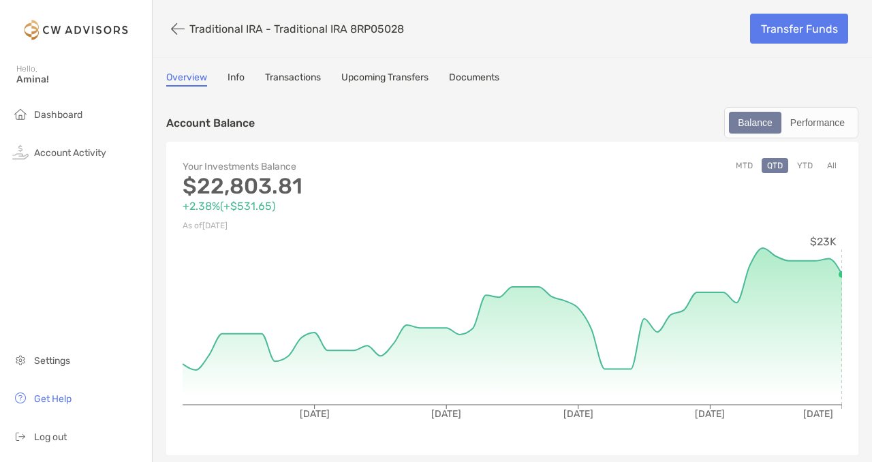
click at [814, 168] on button "YTD" at bounding box center [804, 165] width 27 height 15
